Goal: Register for event/course

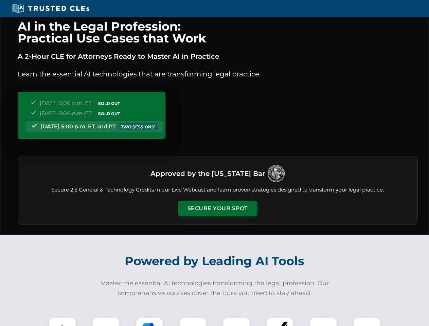
click at [218, 209] on button "Secure Your Spot" at bounding box center [218, 209] width 80 height 16
click at [63, 322] on img at bounding box center [63, 331] width 20 height 20
